Goal: Use online tool/utility: Utilize a website feature to perform a specific function

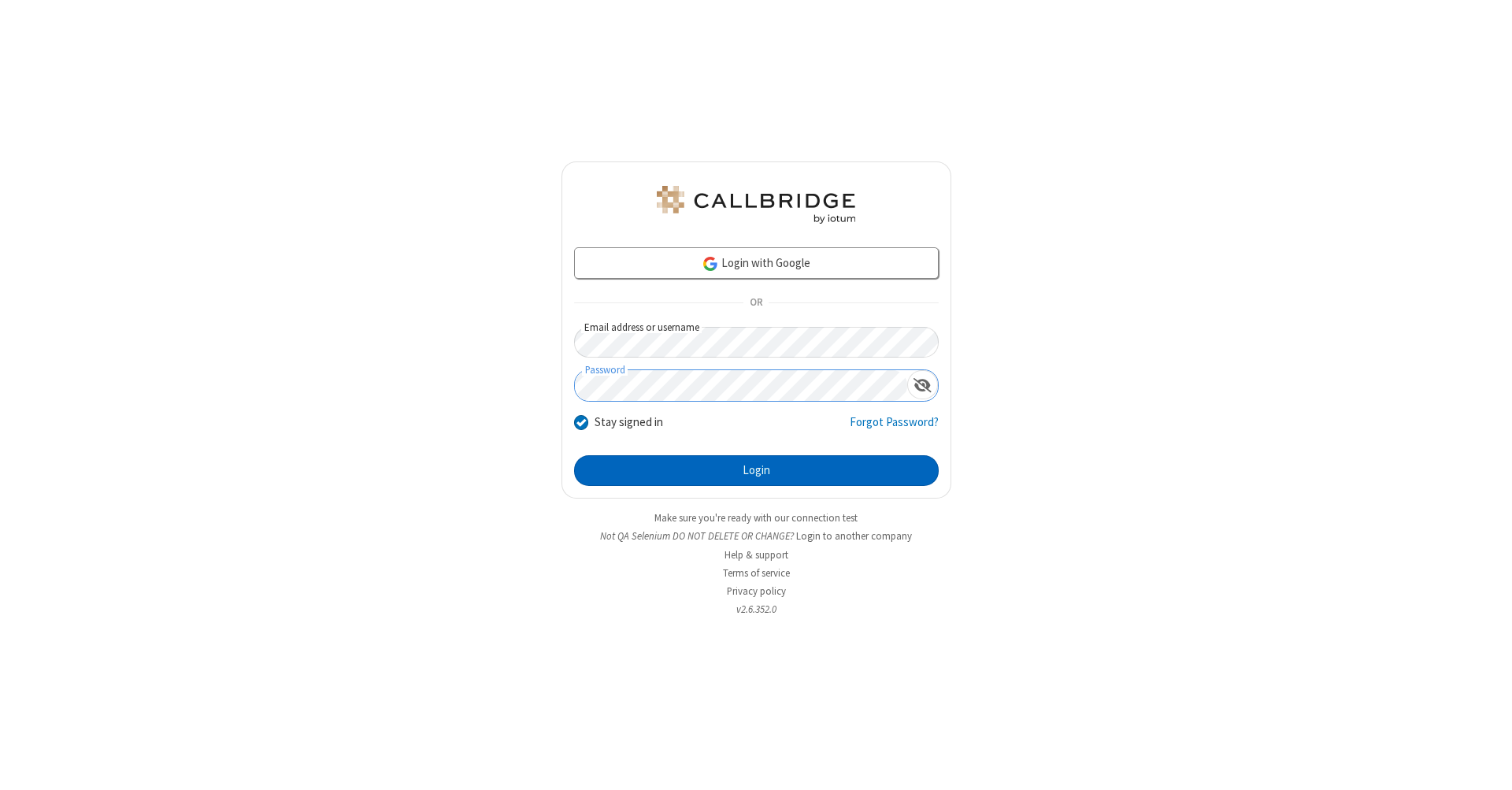
click at [756, 471] on button "Login" at bounding box center [757, 471] width 365 height 32
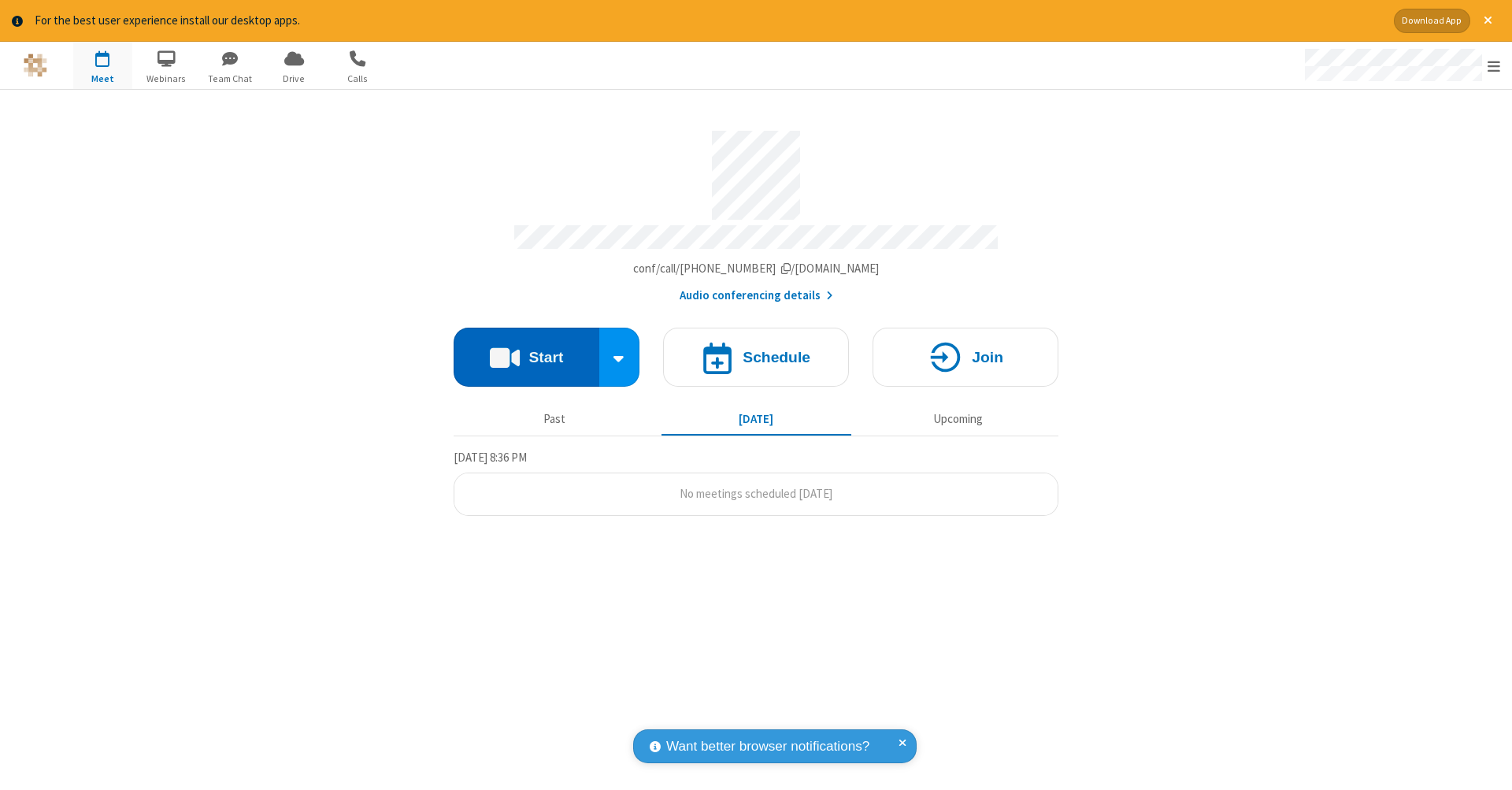
click at [526, 349] on button "Start" at bounding box center [527, 357] width 146 height 59
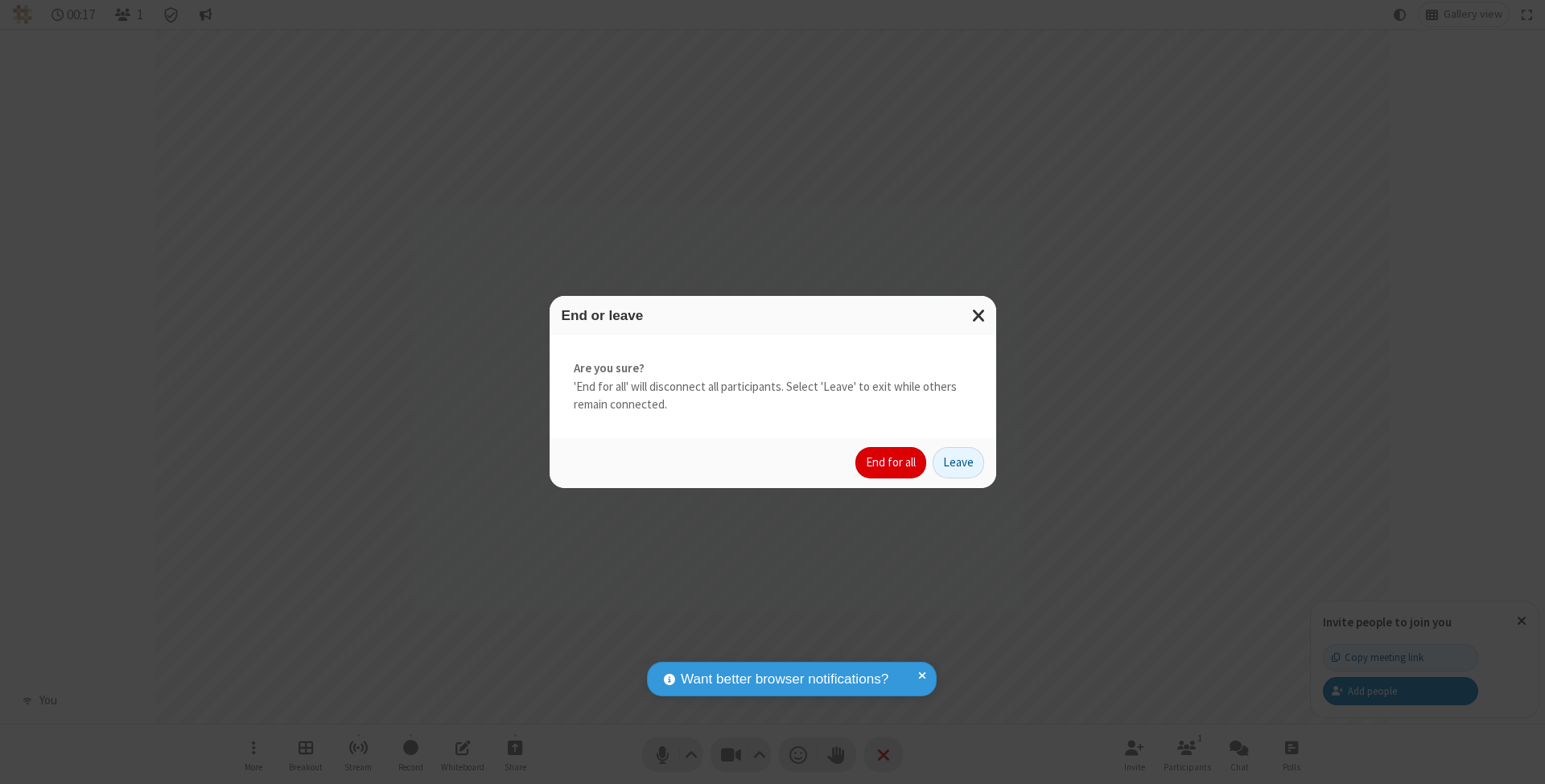
click at [891, 462] on button "End for all" at bounding box center [891, 463] width 71 height 32
